Goal: Transaction & Acquisition: Purchase product/service

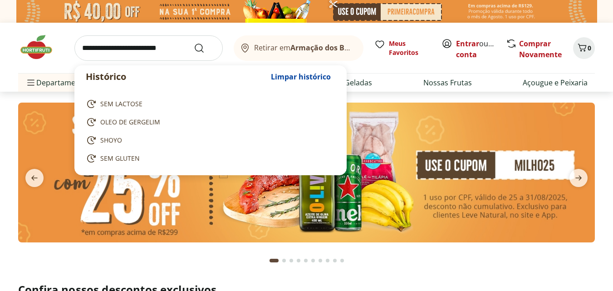
click at [167, 58] on input "search" at bounding box center [148, 47] width 148 height 25
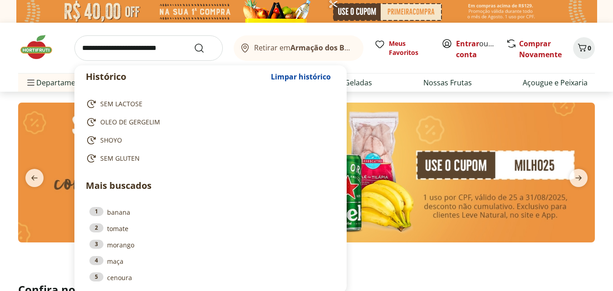
type input "*"
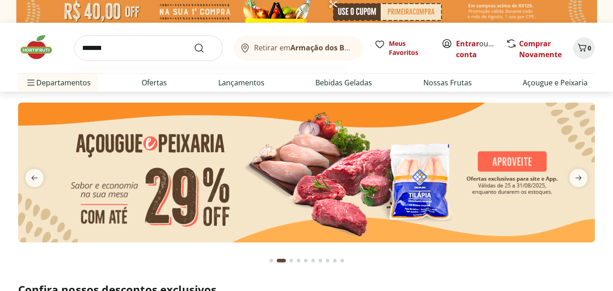
type input "*******"
click at [194, 43] on button "Submit Search" at bounding box center [205, 48] width 22 height 11
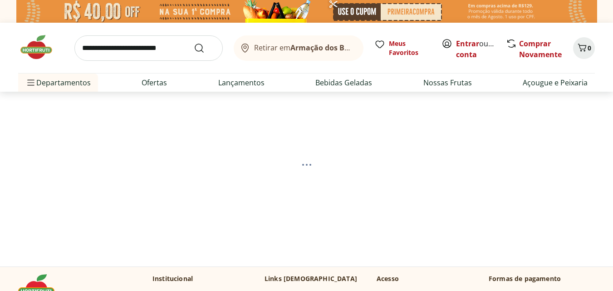
click at [121, 49] on input "search" at bounding box center [148, 47] width 148 height 25
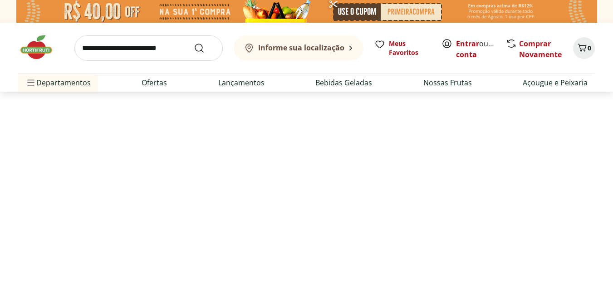
select select "**********"
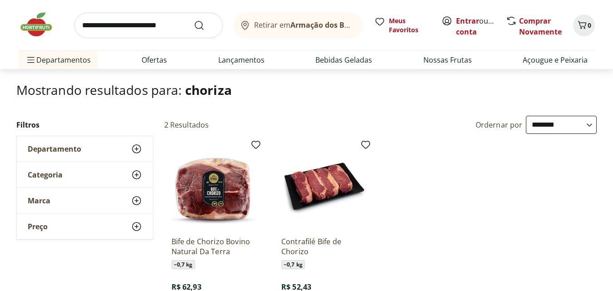
scroll to position [136, 0]
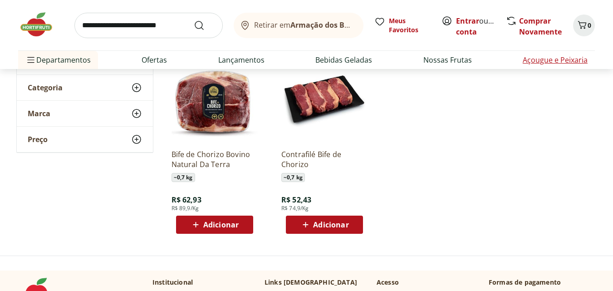
click at [532, 57] on link "Açougue e Peixaria" at bounding box center [554, 59] width 65 height 11
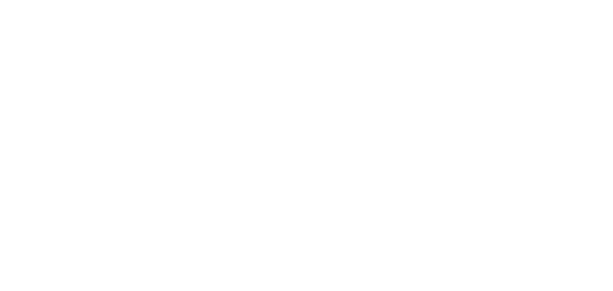
select select "**********"
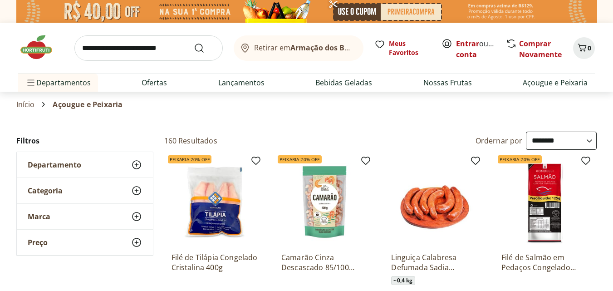
click at [132, 187] on icon at bounding box center [136, 190] width 11 height 11
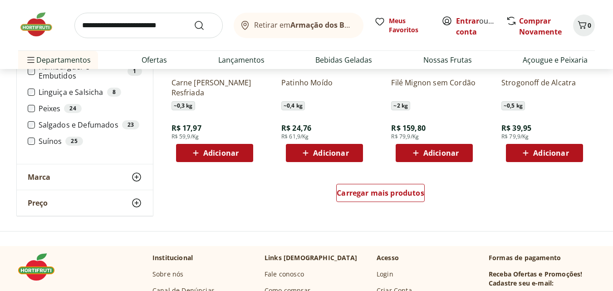
scroll to position [589, 0]
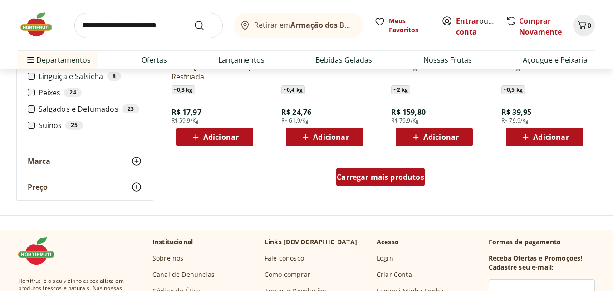
click at [405, 169] on div "Carregar mais produtos" at bounding box center [380, 177] width 88 height 18
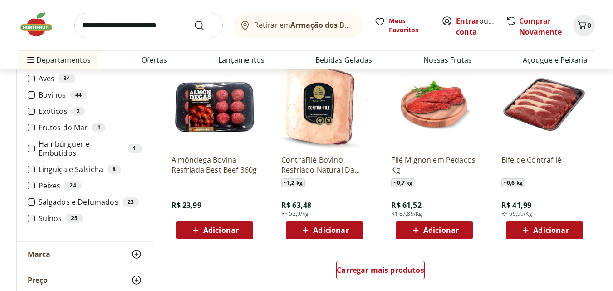
scroll to position [1088, 0]
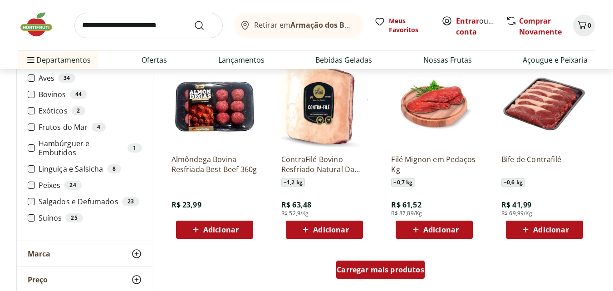
click at [408, 269] on span "Carregar mais produtos" at bounding box center [380, 269] width 88 height 7
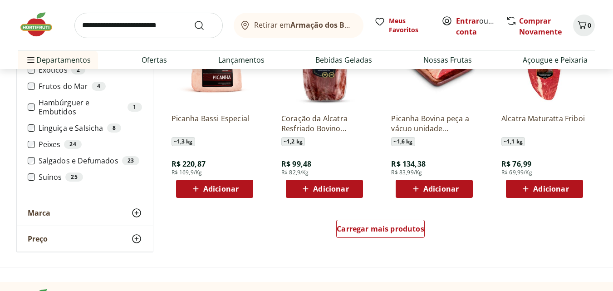
scroll to position [1723, 0]
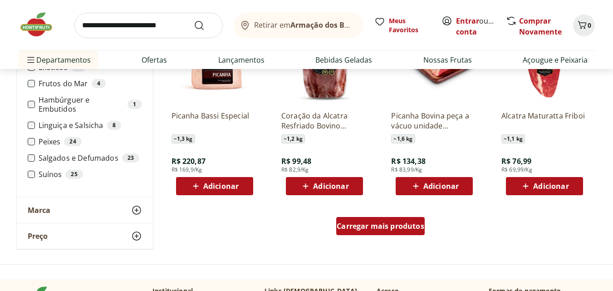
click at [406, 220] on div "Carregar mais produtos" at bounding box center [380, 226] width 88 height 18
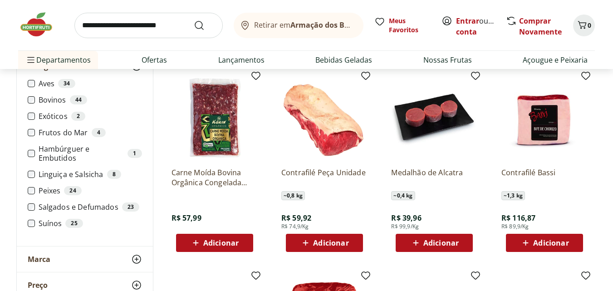
scroll to position [1859, 0]
